Goal: Task Accomplishment & Management: Complete application form

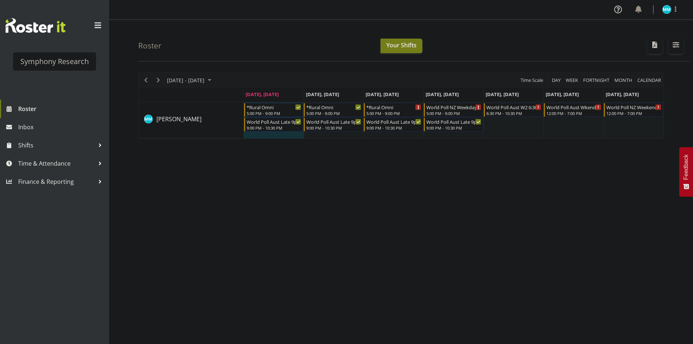
click at [362, 212] on div "[DATE] - [DATE] [DATE] Day Week Fortnight Month calendar Month Agenda Time Scal…" at bounding box center [415, 212] width 555 height 291
click at [369, 227] on div "[DATE] - [DATE] [DATE] Day Week Fortnight Month calendar Month Agenda Time Scal…" at bounding box center [415, 212] width 555 height 291
click at [45, 167] on span "Time & Attendance" at bounding box center [56, 163] width 76 height 11
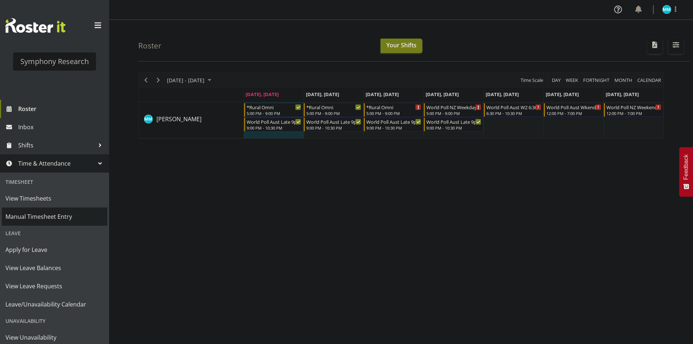
click at [50, 217] on span "Manual Timesheet Entry" at bounding box center [54, 216] width 98 height 11
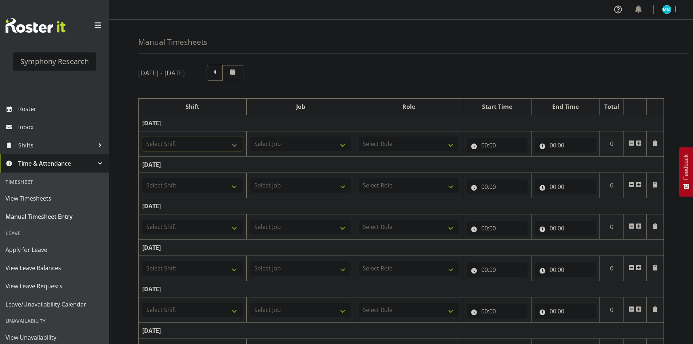
click at [197, 142] on select "Select Shift !!Project Briefing (Job to be assigned) !!Weekend Residential (Ros…" at bounding box center [192, 143] width 100 height 15
click at [216, 139] on select "Select Shift !!Project Briefing (Job to be assigned) !!Weekend Residential (Ros…" at bounding box center [192, 143] width 100 height 15
select select "5974"
click at [142, 136] on select "Select Shift !!Project Briefing (Job to be assigned) !!Weekend Residential (Ros…" at bounding box center [192, 143] width 100 height 15
click at [300, 146] on select "Select Job 550060 IF Admin 553492 World Poll Aus Wave 2 Main 2025 553493 World …" at bounding box center [300, 143] width 100 height 15
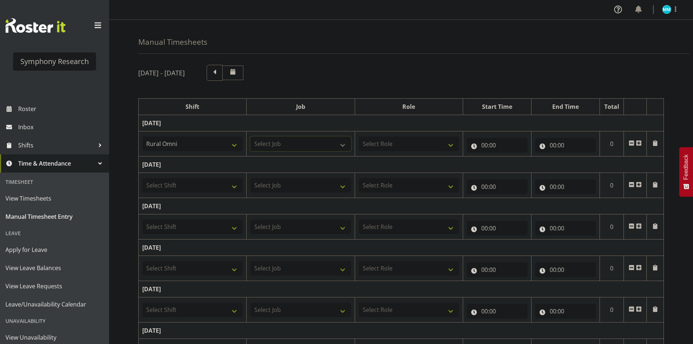
select select "10536"
click at [250, 136] on select "Select Job 550060 IF Admin 553492 World Poll Aus Wave 2 Main 2025 553493 World …" at bounding box center [300, 143] width 100 height 15
click at [385, 149] on select "Select Role Briefing Interviewing" at bounding box center [409, 143] width 100 height 15
select select "47"
click at [359, 136] on select "Select Role Briefing Interviewing" at bounding box center [409, 143] width 100 height 15
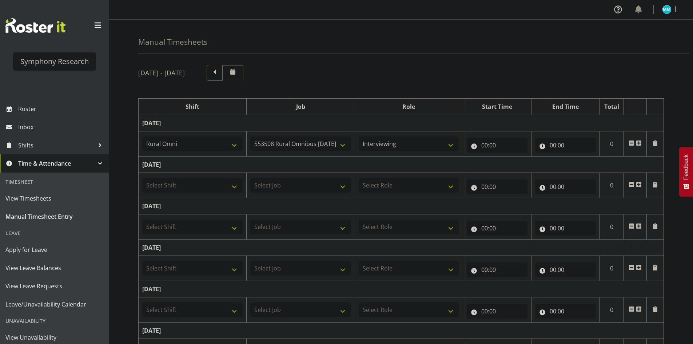
click at [481, 137] on div "00:00 00 01 02 03 04 05 06 07 08 09 10 11 12 13 14 15 16 17 18 19 20 21 22 23 :…" at bounding box center [497, 143] width 61 height 17
click at [480, 142] on input "00:00" at bounding box center [497, 145] width 61 height 15
click at [506, 161] on div "00 01 02 03 04 05 06 07 08 09 10 11 12 13 14 15 16 17 18 19 20 21 22 23 : 00 01…" at bounding box center [525, 166] width 116 height 18
click at [508, 161] on div "00 01 02 03 04 05 06 07 08 09 10 11 12 13 14 15 16 17 18 19 20 21 22 23" at bounding box center [516, 166] width 16 height 18
click at [517, 165] on select "00 01 02 03 04 05 06 07 08 09 10 11 12 13 14 15 16 17 18 19 20 21 22 23" at bounding box center [516, 164] width 16 height 15
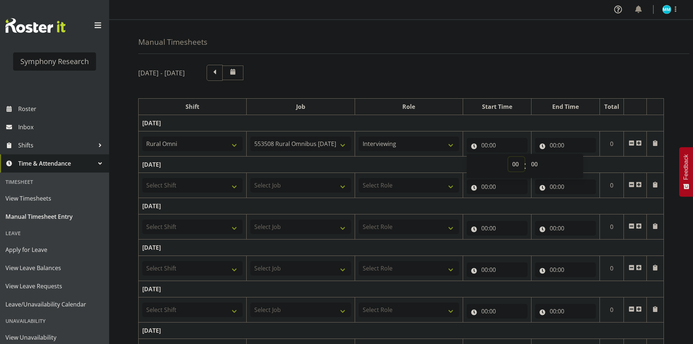
select select "17"
click at [508, 157] on select "00 01 02 03 04 05 06 07 08 09 10 11 12 13 14 15 16 17 18 19 20 21 22 23" at bounding box center [516, 164] width 16 height 15
type input "17:00"
click at [547, 142] on input "00:00" at bounding box center [565, 145] width 61 height 15
click at [552, 142] on input "00:00" at bounding box center [565, 145] width 61 height 15
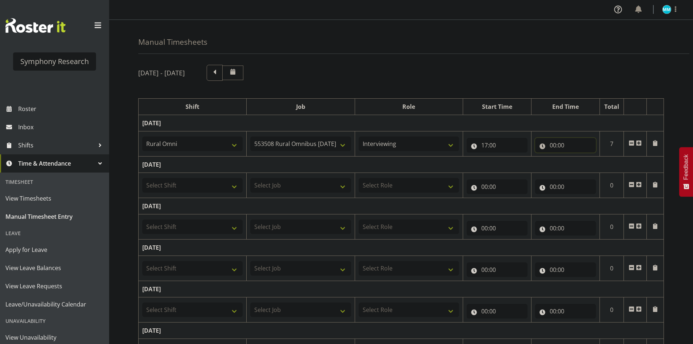
click at [552, 142] on input "00:00" at bounding box center [565, 145] width 61 height 15
click at [584, 167] on select "00 01 02 03 04 05 06 07 08 09 10 11 12 13 14 15 16 17 18 19 20 21 22 23" at bounding box center [585, 164] width 16 height 15
select select "22"
click at [577, 157] on select "00 01 02 03 04 05 06 07 08 09 10 11 12 13 14 15 16 17 18 19 20 21 22 23" at bounding box center [585, 164] width 16 height 15
type input "22:00"
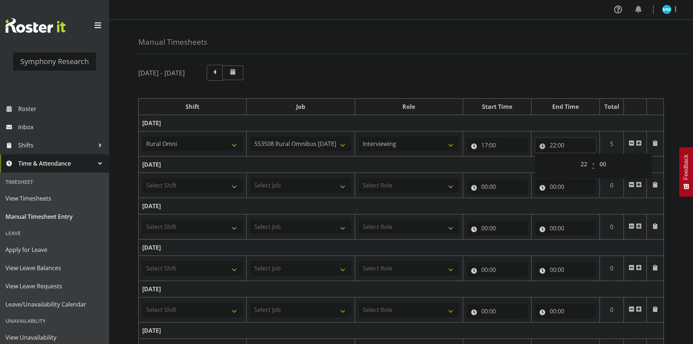
click at [547, 146] on input "22:00" at bounding box center [565, 145] width 61 height 15
click at [553, 148] on input "22:00" at bounding box center [565, 145] width 61 height 15
click at [585, 163] on select "00 01 02 03 04 05 06 07 08 09 10 11 12 13 14 15 16 17 18 19 20 21 22 23" at bounding box center [585, 164] width 16 height 15
select select "20"
click at [577, 157] on select "00 01 02 03 04 05 06 07 08 09 10 11 12 13 14 15 16 17 18 19 20 21 22 23" at bounding box center [585, 164] width 16 height 15
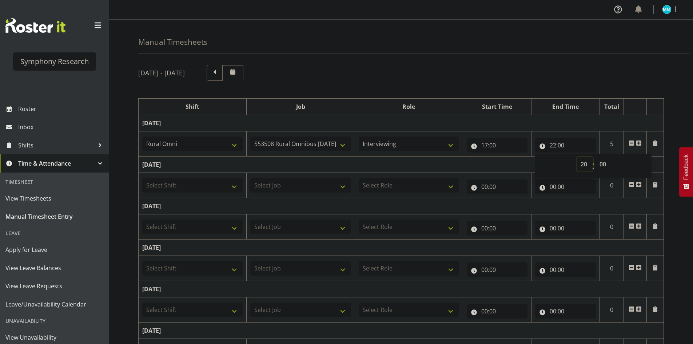
type input "20:00"
click at [586, 125] on td "Monday 18th August 2025" at bounding box center [401, 123] width 525 height 16
click at [561, 76] on div "August 18th - August 24th 2025" at bounding box center [401, 73] width 526 height 16
click at [638, 143] on span at bounding box center [639, 143] width 6 height 6
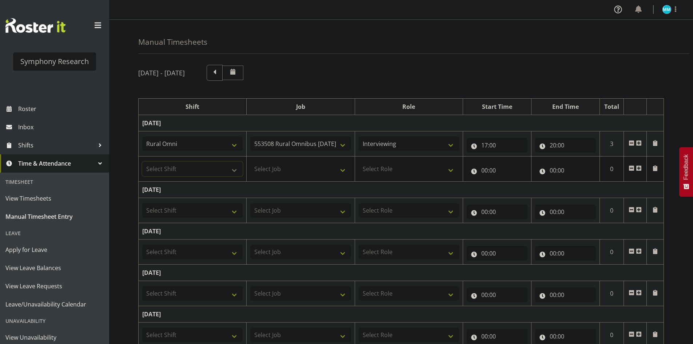
click at [174, 164] on select "Select Shift !!Project Briefing (Job to be assigned) !!Weekend Residential (Ros…" at bounding box center [192, 169] width 100 height 15
select select "56692"
click at [142, 162] on select "Select Shift !!Project Briefing (Job to be assigned) !!Weekend Residential (Ros…" at bounding box center [192, 169] width 100 height 15
click at [296, 166] on select "Select Job 550060 IF Admin 553492 World Poll Aus Wave 2 Main 2025 553493 World …" at bounding box center [300, 169] width 100 height 15
select select "10499"
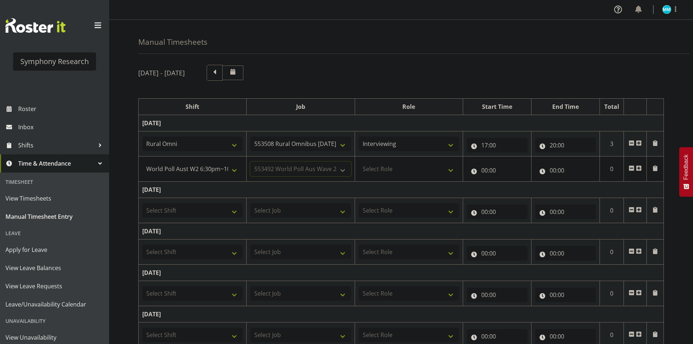
click at [250, 162] on select "Select Job 550060 IF Admin 553492 World Poll Aus Wave 2 Main 2025 553493 World …" at bounding box center [300, 169] width 100 height 15
click at [406, 164] on select "Select Role Briefing Interviewing" at bounding box center [409, 169] width 100 height 15
select select "47"
click at [359, 162] on select "Select Role Briefing Interviewing" at bounding box center [409, 169] width 100 height 15
click at [484, 170] on input "00:00" at bounding box center [497, 170] width 61 height 15
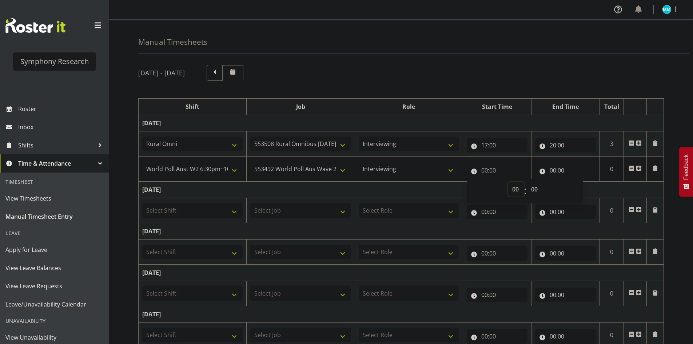
drag, startPoint x: 515, startPoint y: 194, endPoint x: 519, endPoint y: 195, distance: 4.6
click at [515, 195] on select "00 01 02 03 04 05 06 07 08 09 10 11 12 13 14 15 16 17 18 19 20 21 22 23" at bounding box center [516, 189] width 16 height 15
click at [199, 175] on select "!!Project Briefing (Job to be assigned) !!Weekend Residential (Roster IT Shift …" at bounding box center [192, 169] width 100 height 15
select select "57511"
click at [142, 162] on select "!!Project Briefing (Job to be assigned) !!Weekend Residential (Roster IT Shift …" at bounding box center [192, 169] width 100 height 15
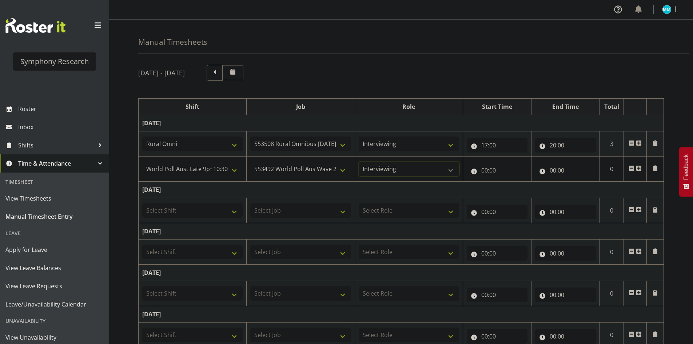
click at [399, 170] on select "Briefing Interviewing" at bounding box center [409, 169] width 100 height 15
click at [359, 162] on select "Briefing Interviewing" at bounding box center [409, 169] width 100 height 15
click at [484, 168] on input "00:00" at bounding box center [497, 170] width 61 height 15
click at [518, 191] on select "00 01 02 03 04 05 06 07 08 09 10 11 12 13 14 15 16 17 18 19 20 21 22 23" at bounding box center [516, 189] width 16 height 15
select select "20"
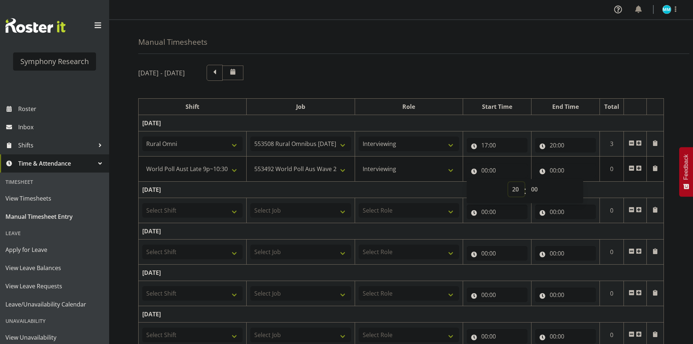
click at [508, 182] on select "00 01 02 03 04 05 06 07 08 09 10 11 12 13 14 15 16 17 18 19 20 21 22 23" at bounding box center [516, 189] width 16 height 15
type input "20:00"
click at [534, 85] on div "August 18th - August 24th 2025 Shift Job Role Start Time End Time Total Monday …" at bounding box center [415, 265] width 555 height 412
click at [559, 169] on input "00:00" at bounding box center [565, 170] width 61 height 15
click at [582, 186] on select "00 01 02 03 04 05 06 07 08 09 10 11 12 13 14 15 16 17 18 19 20 21 22 23" at bounding box center [585, 189] width 16 height 15
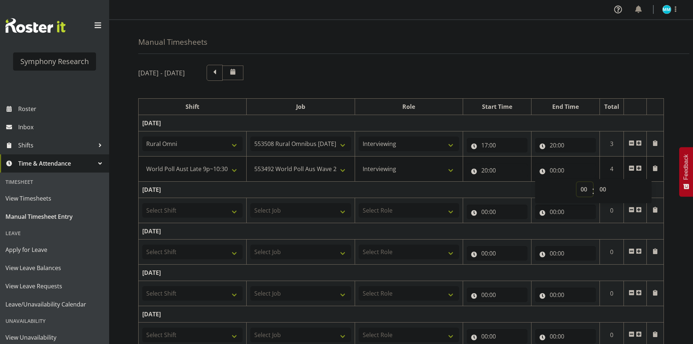
select select "20"
click at [577, 182] on select "00 01 02 03 04 05 06 07 08 09 10 11 12 13 14 15 16 17 18 19 20 21 22 23" at bounding box center [585, 189] width 16 height 15
type input "20:00"
click at [565, 164] on input "20:00" at bounding box center [565, 170] width 61 height 15
click at [565, 166] on input "20:00" at bounding box center [565, 170] width 61 height 15
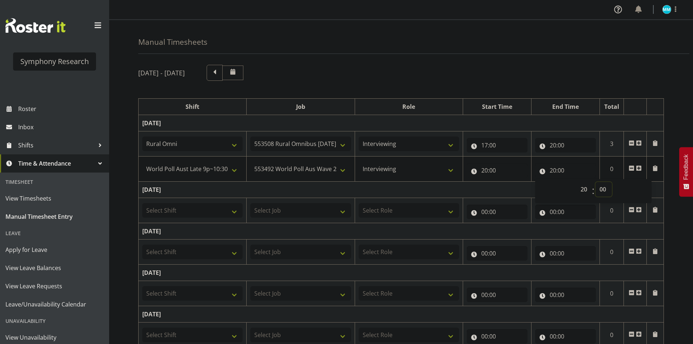
click at [603, 187] on select "00 01 02 03 04 05 06 07 08 09 10 11 12 13 14 15 16 17 18 19 20 21 22 23 24 25 2…" at bounding box center [604, 189] width 16 height 15
click at [605, 192] on select "00 01 02 03 04 05 06 07 08 09 10 11 12 13 14 15 16 17 18 19 20 21 22 23 24 25 2…" at bounding box center [604, 189] width 16 height 15
select select "37"
click at [596, 182] on select "00 01 02 03 04 05 06 07 08 09 10 11 12 13 14 15 16 17 18 19 20 21 22 23 24 25 2…" at bounding box center [604, 189] width 16 height 15
type input "20:37"
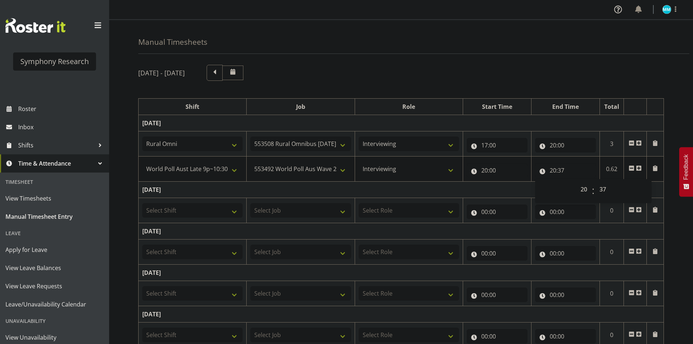
click at [541, 85] on div "August 18th - August 24th 2025 Shift Job Role Start Time End Time Total Monday …" at bounding box center [415, 265] width 555 height 412
click at [564, 171] on input "20:37" at bounding box center [565, 170] width 61 height 15
click at [604, 191] on select "00 01 02 03 04 05 06 07 08 09 10 11 12 13 14 15 16 17 18 19 20 21 22 23 24 25 2…" at bounding box center [604, 189] width 16 height 15
click at [540, 71] on div "August 18th - August 24th 2025" at bounding box center [401, 73] width 526 height 16
click at [638, 168] on span at bounding box center [639, 168] width 6 height 6
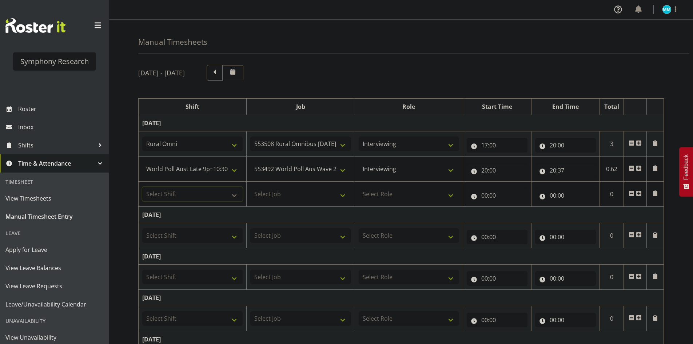
click at [205, 193] on select "Select Shift !!Project Briefing (Job to be assigned) !!Weekend Residential (Ros…" at bounding box center [192, 194] width 100 height 15
click at [493, 194] on input "00:00" at bounding box center [497, 195] width 61 height 15
click at [516, 210] on select "00 01 02 03 04 05 06 07 08 09 10 11 12 13 14 15 16 17 18 19 20 21 22 23" at bounding box center [516, 214] width 16 height 15
select select "20"
click at [508, 207] on select "00 01 02 03 04 05 06 07 08 09 10 11 12 13 14 15 16 17 18 19 20 21 22 23" at bounding box center [516, 214] width 16 height 15
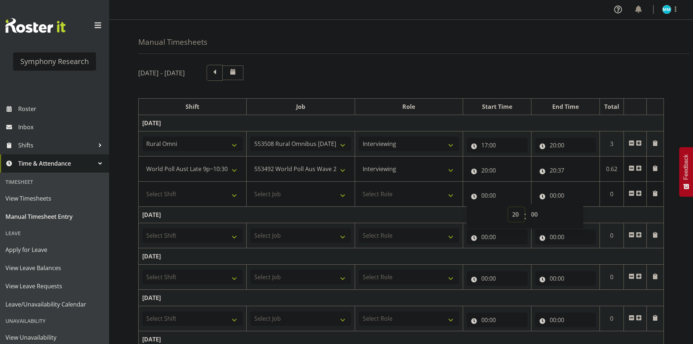
type input "20:00"
click at [493, 194] on input "20:00" at bounding box center [497, 195] width 61 height 15
click at [497, 197] on input "20:00" at bounding box center [497, 195] width 61 height 15
click at [532, 217] on select "00 01 02 03 04 05 06 07 08 09 10 11 12 13 14 15 16 17 18 19 20 21 22 23 24 25 2…" at bounding box center [535, 214] width 16 height 15
click at [476, 89] on div "August 18th - August 24th 2025 Shift Job Role Start Time End Time Total Monday …" at bounding box center [415, 277] width 555 height 437
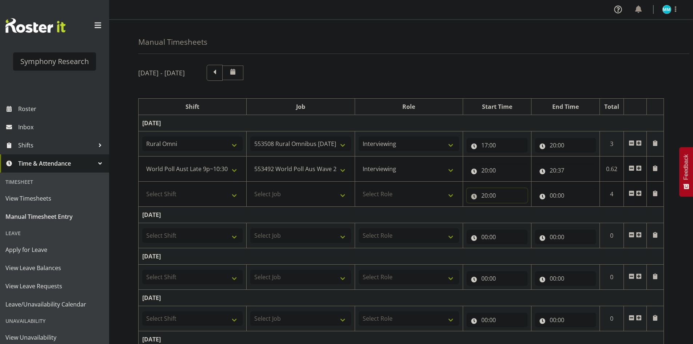
click at [482, 195] on input "20:00" at bounding box center [497, 195] width 61 height 15
click at [523, 212] on select "00 01 02 03 04 05 06 07 08 09 10 11 12 13 14 15 16 17 18 19 20 21 22 23" at bounding box center [516, 214] width 16 height 15
select select "21"
click at [508, 207] on select "00 01 02 03 04 05 06 07 08 09 10 11 12 13 14 15 16 17 18 19 20 21 22 23" at bounding box center [516, 214] width 16 height 15
type input "21:00"
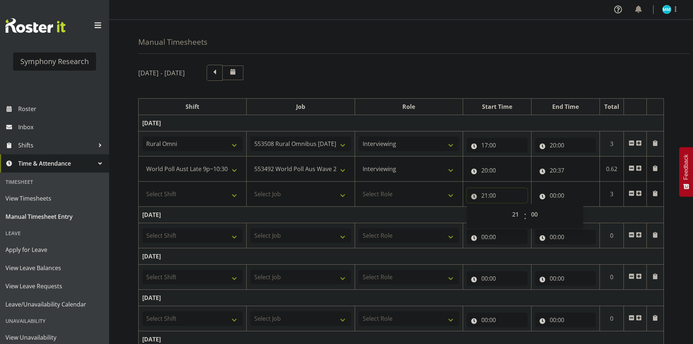
click at [490, 192] on input "21:00" at bounding box center [497, 195] width 61 height 15
click at [493, 195] on input "21:00" at bounding box center [497, 195] width 61 height 15
click at [487, 194] on input "21:00" at bounding box center [497, 195] width 61 height 15
click at [537, 215] on select "00 01 02 03 04 05 06 07 08 09 10 11 12 13 14 15 16 17 18 19 20 21 22 23 24 25 2…" at bounding box center [535, 214] width 16 height 15
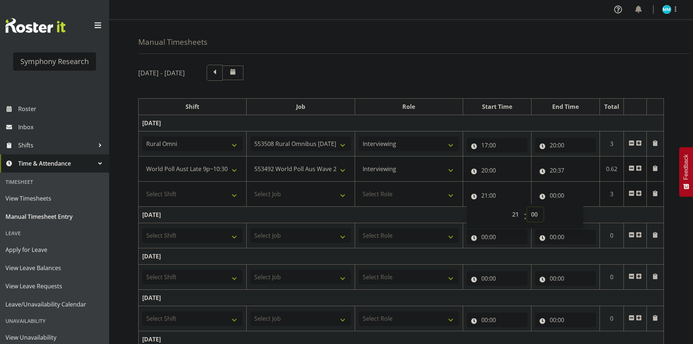
select select "7"
click at [527, 207] on select "00 01 02 03 04 05 06 07 08 09 10 11 12 13 14 15 16 17 18 19 20 21 22 23 24 25 2…" at bounding box center [535, 214] width 16 height 15
type input "21:07"
click at [547, 78] on div "August 18th - August 24th 2025" at bounding box center [401, 73] width 526 height 16
click at [552, 196] on input "00:00" at bounding box center [565, 195] width 61 height 15
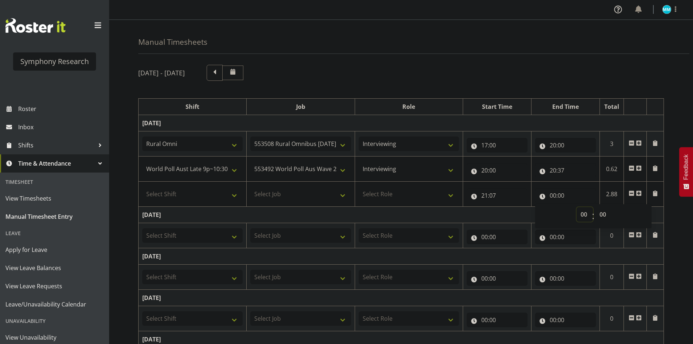
click at [583, 214] on select "00 01 02 03 04 05 06 07 08 09 10 11 12 13 14 15 16 17 18 19 20 21 22 23" at bounding box center [585, 214] width 16 height 15
select select "22"
click at [577, 207] on select "00 01 02 03 04 05 06 07 08 09 10 11 12 13 14 15 16 17 18 19 20 21 22 23" at bounding box center [585, 214] width 16 height 15
type input "22:00"
click at [560, 198] on input "22:00" at bounding box center [565, 195] width 61 height 15
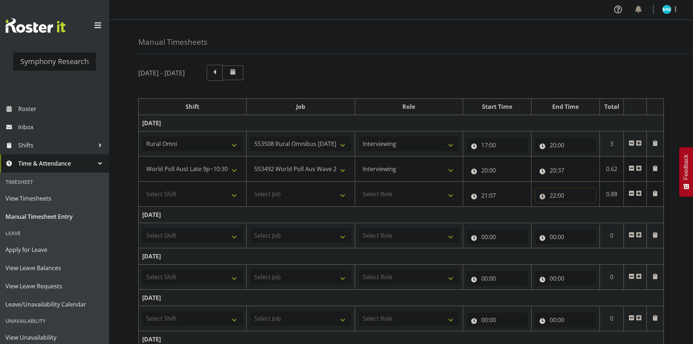
click at [562, 199] on input "22:00" at bounding box center [565, 195] width 61 height 15
click at [597, 214] on select "00 01 02 03 04 05 06 07 08 09 10 11 12 13 14 15 16 17 18 19 20 21 22 23 24 25 2…" at bounding box center [604, 214] width 16 height 15
select select "30"
click at [596, 207] on select "00 01 02 03 04 05 06 07 08 09 10 11 12 13 14 15 16 17 18 19 20 21 22 23 24 25 2…" at bounding box center [604, 214] width 16 height 15
type input "22:30"
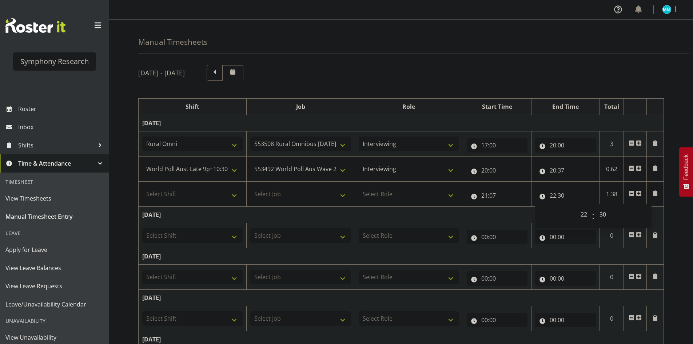
drag, startPoint x: 590, startPoint y: 84, endPoint x: 593, endPoint y: 80, distance: 4.7
click at [591, 82] on div "August 18th - August 24th 2025 Shift Job Role Start Time End Time Total Monday …" at bounding box center [415, 277] width 555 height 437
click at [219, 195] on select "Select Shift !!Project Briefing (Job to be assigned) !!Weekend Residential (Ros…" at bounding box center [192, 194] width 100 height 15
select select "57511"
click at [142, 187] on select "Select Shift !!Project Briefing (Job to be assigned) !!Weekend Residential (Ros…" at bounding box center [192, 194] width 100 height 15
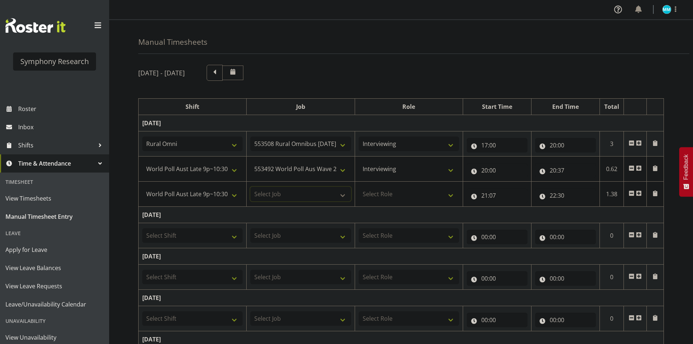
click at [287, 194] on select "Select Job 550060 IF Admin 553492 World Poll Aus Wave 2 Main 2025 553493 World …" at bounding box center [300, 194] width 100 height 15
select select "10499"
click at [250, 187] on select "Select Job 550060 IF Admin 553492 World Poll Aus Wave 2 Main 2025 553493 World …" at bounding box center [300, 194] width 100 height 15
click at [397, 196] on select "Select Role Briefing Interviewing" at bounding box center [409, 194] width 100 height 15
select select "47"
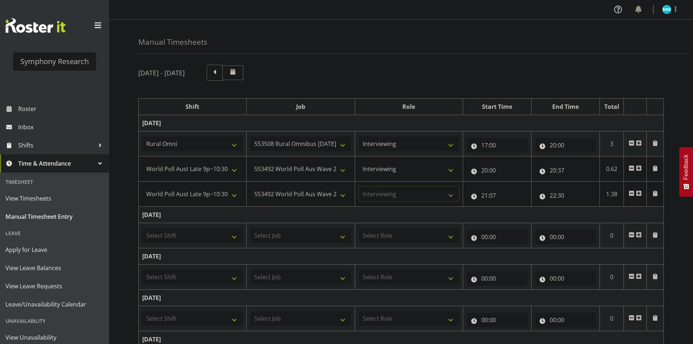
click at [359, 187] on select "Select Role Briefing Interviewing" at bounding box center [409, 194] width 100 height 15
click at [488, 51] on div "Manual Timesheets" at bounding box center [413, 37] width 551 height 34
click at [561, 172] on input "20:37" at bounding box center [565, 170] width 61 height 15
click at [608, 188] on select "00 01 02 03 04 05 06 07 08 09 10 11 12 13 14 15 16 17 18 19 20 21 22 23 24 25 2…" at bounding box center [604, 189] width 16 height 15
select select "40"
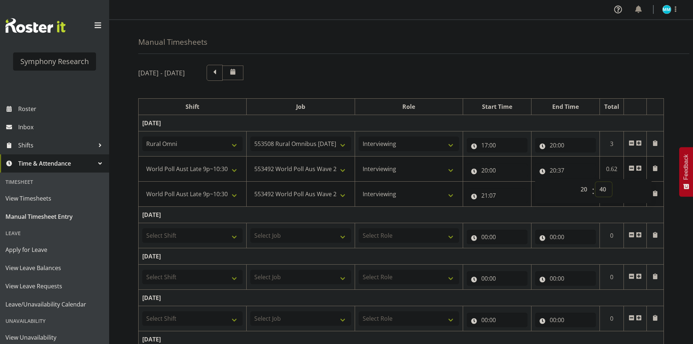
click at [596, 182] on select "00 01 02 03 04 05 06 07 08 09 10 11 12 13 14 15 16 17 18 19 20 21 22 23 24 25 2…" at bounding box center [604, 189] width 16 height 15
type input "20:40"
click at [528, 78] on div "August 18th - August 24th 2025" at bounding box center [401, 73] width 526 height 16
click at [499, 196] on input "21:07" at bounding box center [497, 195] width 61 height 15
click at [536, 216] on select "00 01 02 03 04 05 06 07 08 09 10 11 12 13 14 15 16 17 18 19 20 21 22 23 24 25 2…" at bounding box center [535, 214] width 16 height 15
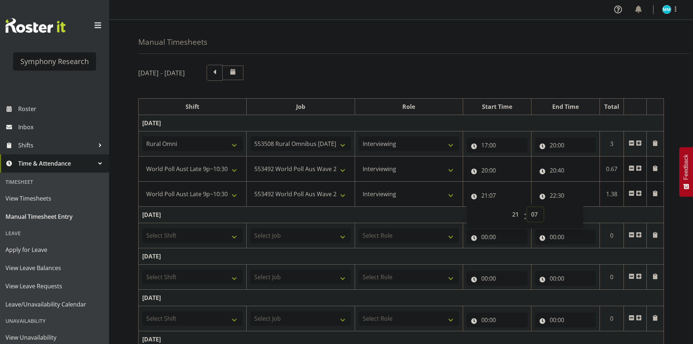
select select "10"
click at [527, 207] on select "00 01 02 03 04 05 06 07 08 09 10 11 12 13 14 15 16 17 18 19 20 21 22 23 24 25 2…" at bounding box center [535, 214] width 16 height 15
type input "21:10"
click at [550, 56] on div "Manual Timesheets August 18th - August 24th 2025 Shift Job Role Start Time End …" at bounding box center [401, 258] width 584 height 477
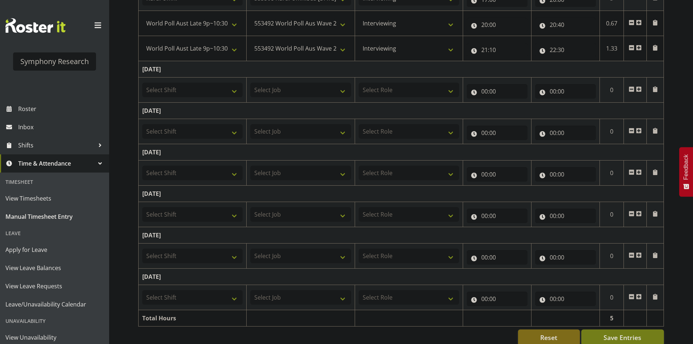
scroll to position [158, 0]
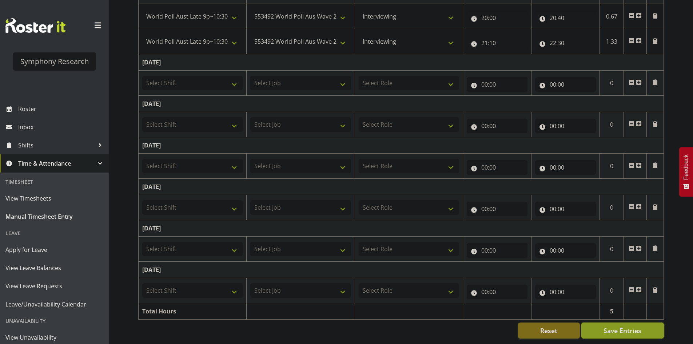
click at [650, 326] on button "Save Entries" at bounding box center [622, 330] width 83 height 16
click at [681, 297] on div "August 18th - August 24th 2025 Shift Job Role Start Time End Time Total Monday …" at bounding box center [415, 125] width 555 height 437
select select "57511"
select select "10499"
type input "20:00"
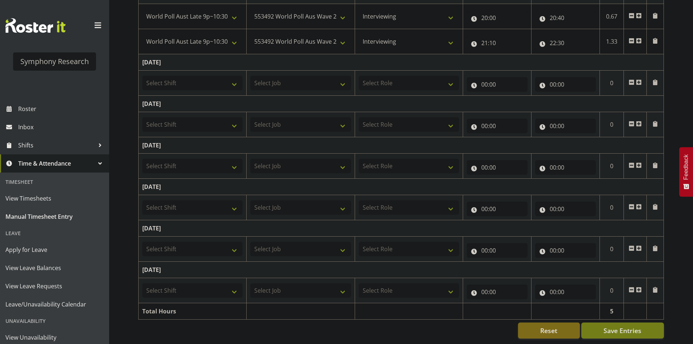
type input "20:40"
type input "21:10"
type input "22:30"
click at [644, 325] on button "Save Entries" at bounding box center [622, 330] width 83 height 16
